Goal: Obtain resource: Obtain resource

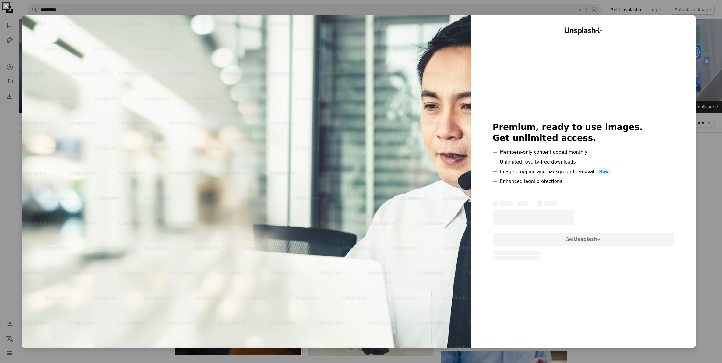
scroll to position [5048, 0]
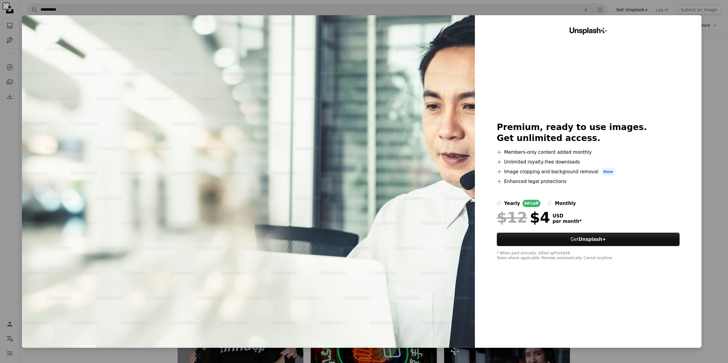
click at [701, 79] on div "An X shape Unsplash+ Premium, ready to use images. Get unlimited access. A plus…" at bounding box center [364, 181] width 728 height 363
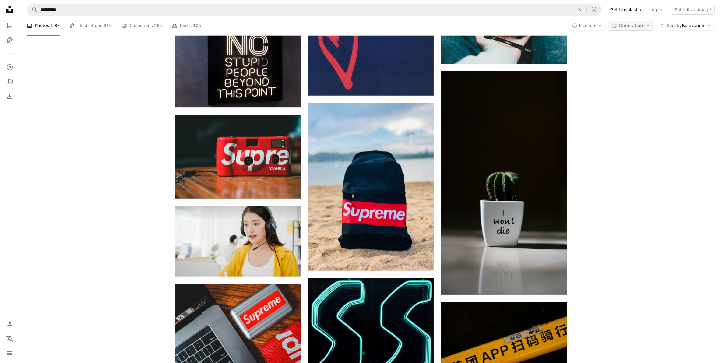
scroll to position [3601, 0]
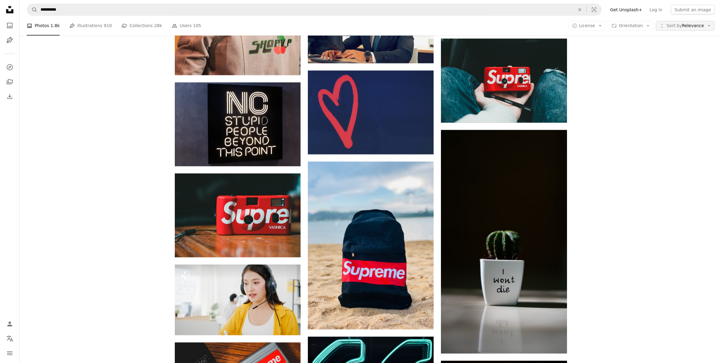
click at [705, 26] on button "Unfold Sort by Relevance Arrow down" at bounding box center [685, 26] width 59 height 10
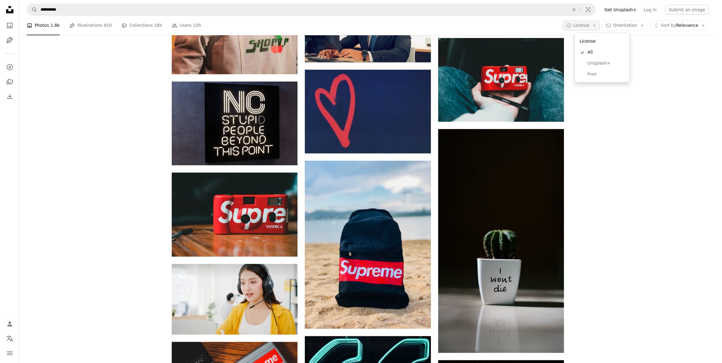
scroll to position [0, 0]
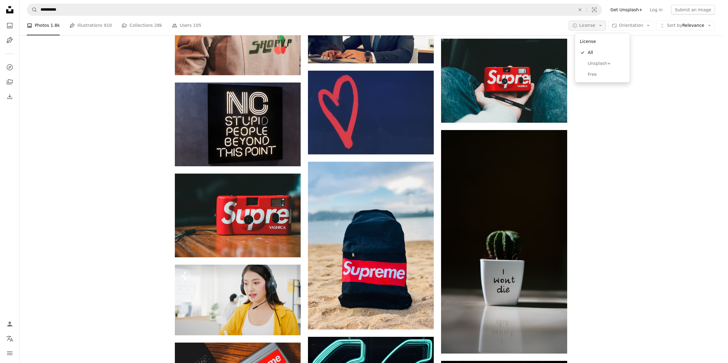
click at [596, 27] on span "License" at bounding box center [587, 25] width 16 height 5
click at [598, 76] on span "Free" at bounding box center [606, 75] width 37 height 6
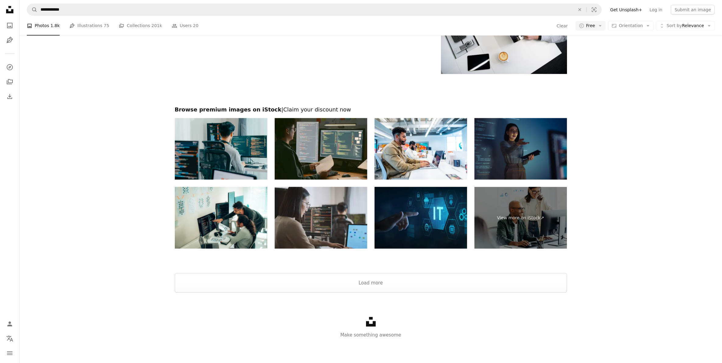
scroll to position [76, 0]
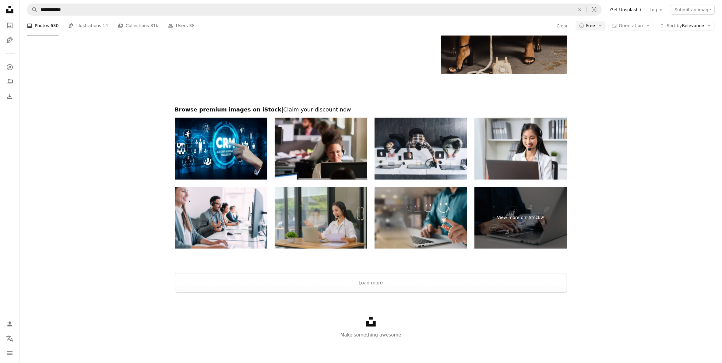
scroll to position [152, 0]
